Goal: Transaction & Acquisition: Obtain resource

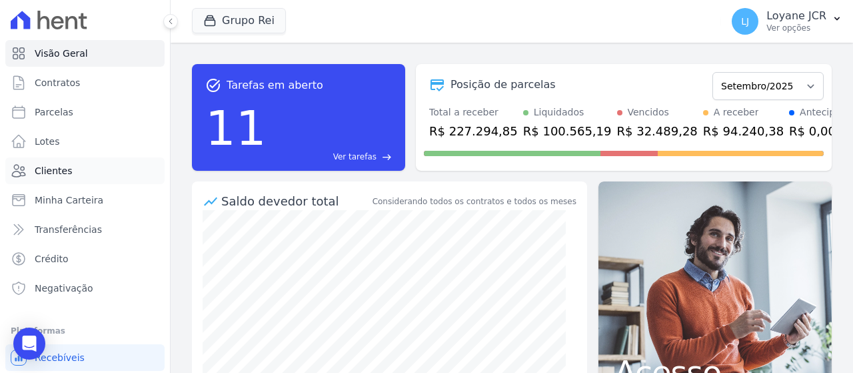
click at [53, 169] on span "Clientes" at bounding box center [53, 170] width 37 height 13
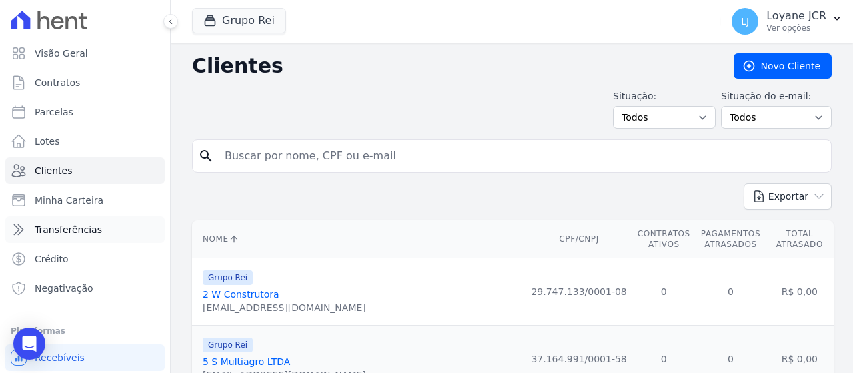
drag, startPoint x: 285, startPoint y: 155, endPoint x: 93, endPoint y: 231, distance: 207.1
click at [287, 155] on input "search" at bounding box center [521, 156] width 609 height 27
click at [312, 156] on input "search" at bounding box center [521, 156] width 609 height 27
paste input "086.673.878-94"
type input "086.673.878-94"
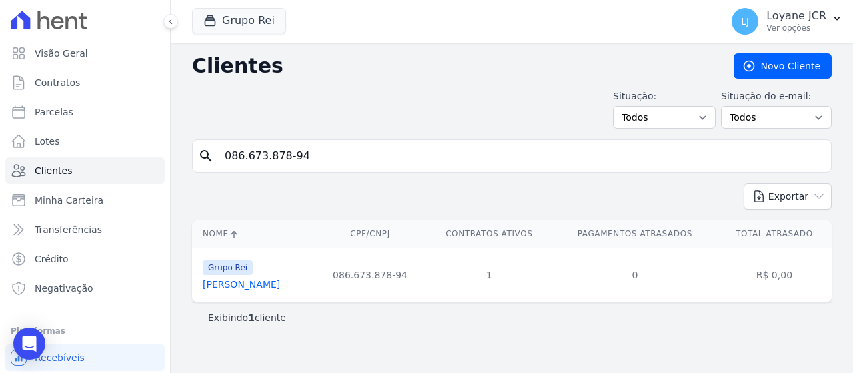
click at [265, 285] on link "[PERSON_NAME]" at bounding box center [241, 284] width 77 height 11
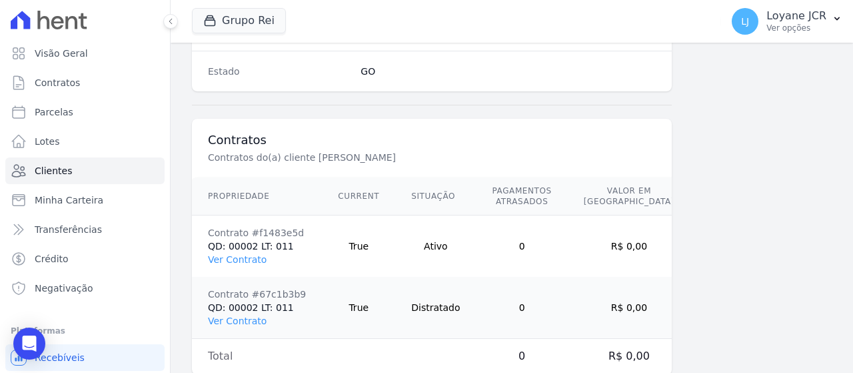
scroll to position [933, 0]
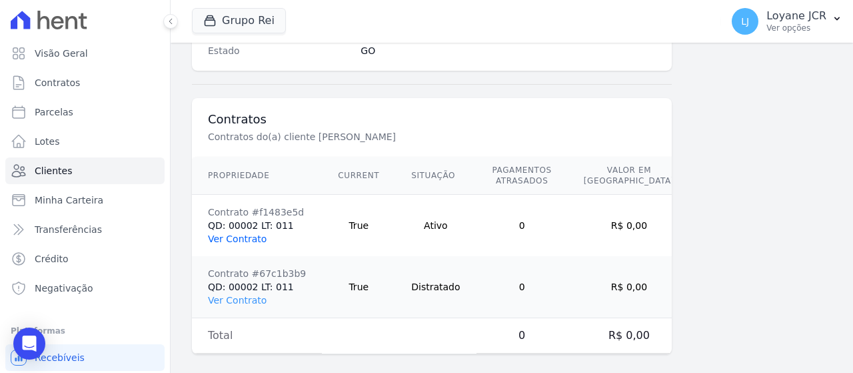
click at [241, 237] on link "Ver Contrato" at bounding box center [237, 238] width 59 height 11
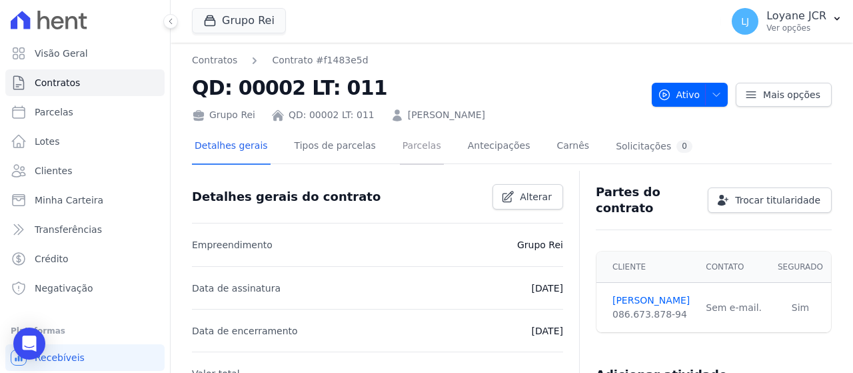
click at [400, 152] on link "Parcelas" at bounding box center [422, 146] width 44 height 35
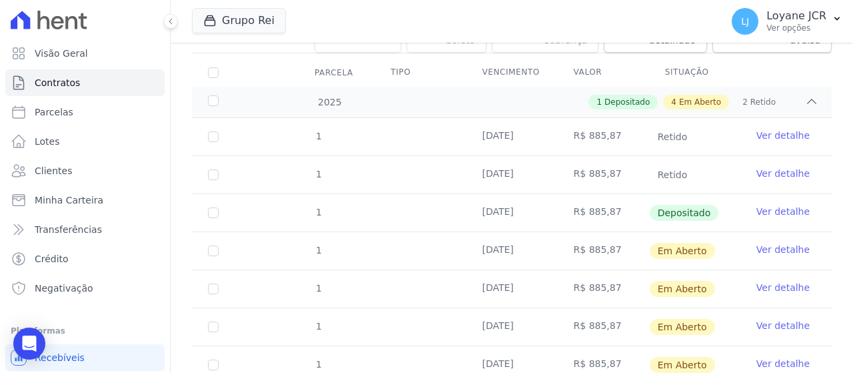
scroll to position [177, 0]
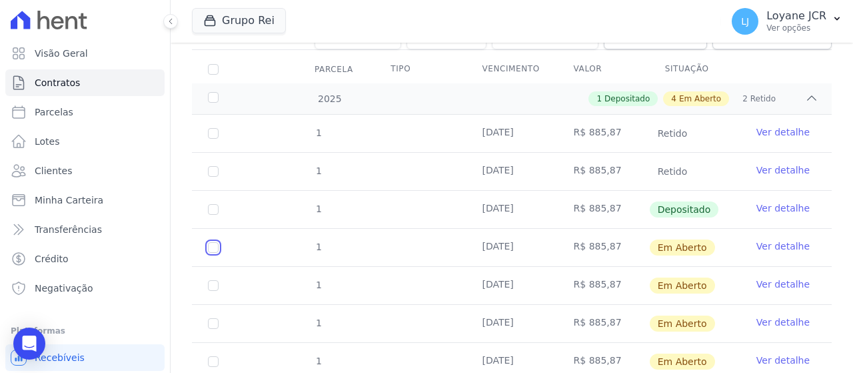
click at [211, 242] on input "checkbox" at bounding box center [213, 247] width 11 height 11
checkbox input "true"
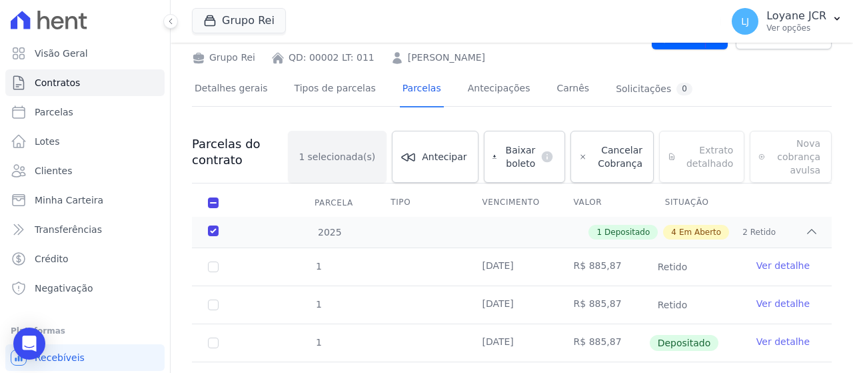
scroll to position [0, 0]
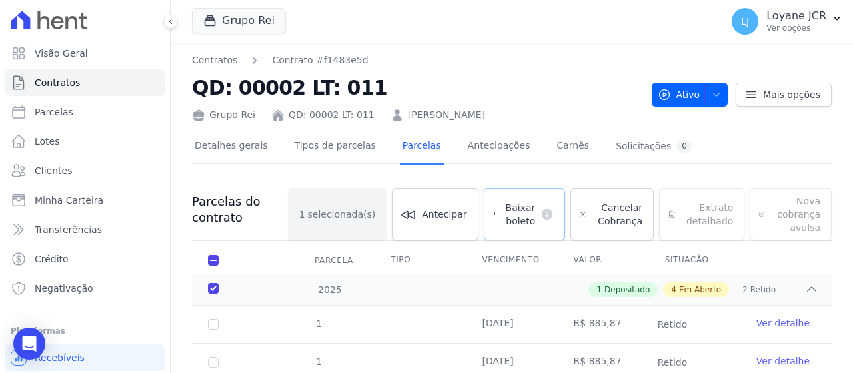
click at [522, 228] on link "Baixar boleto default" at bounding box center [525, 214] width 82 height 52
